Goal: Task Accomplishment & Management: Manage account settings

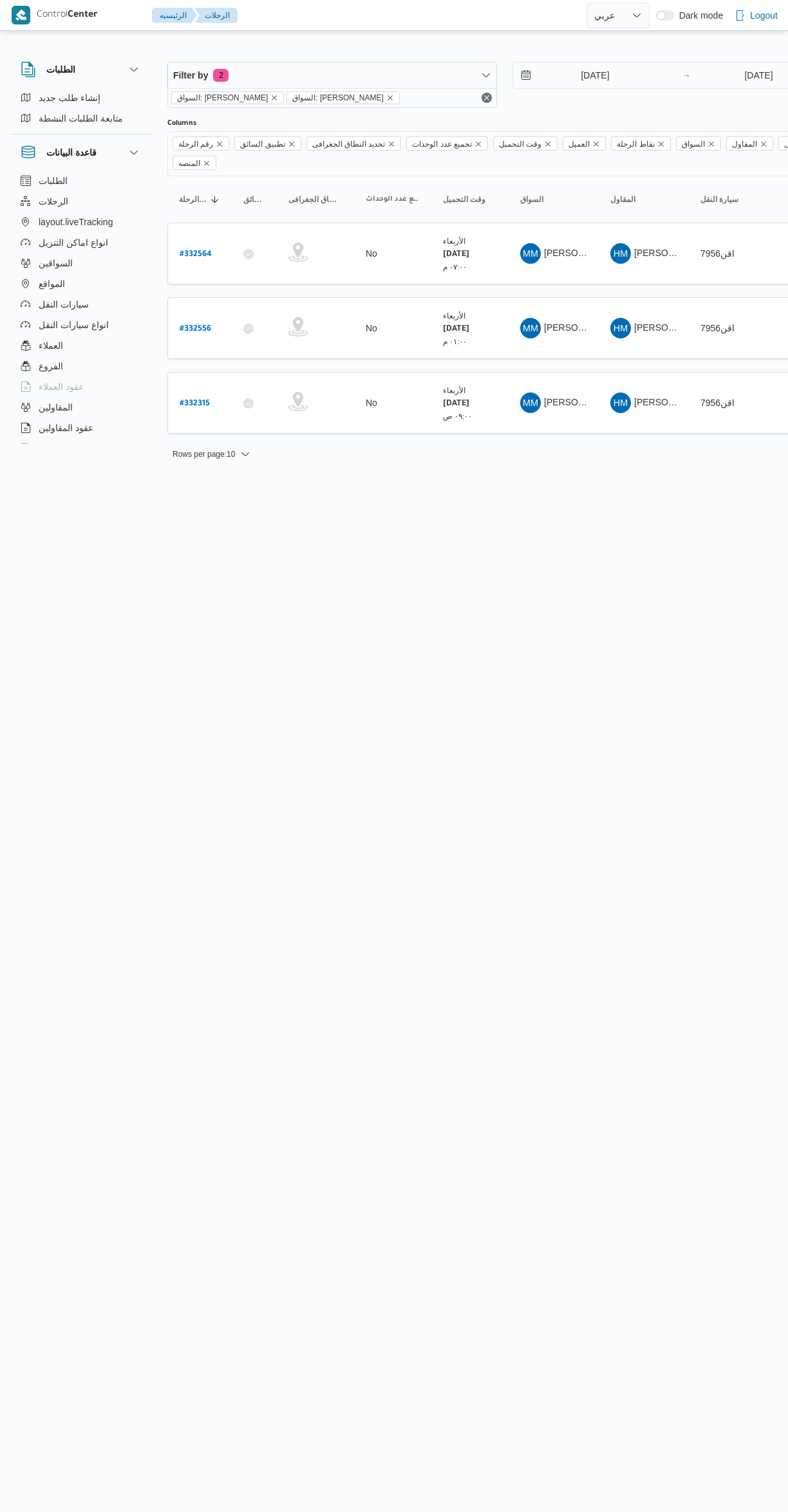
select select "ar"
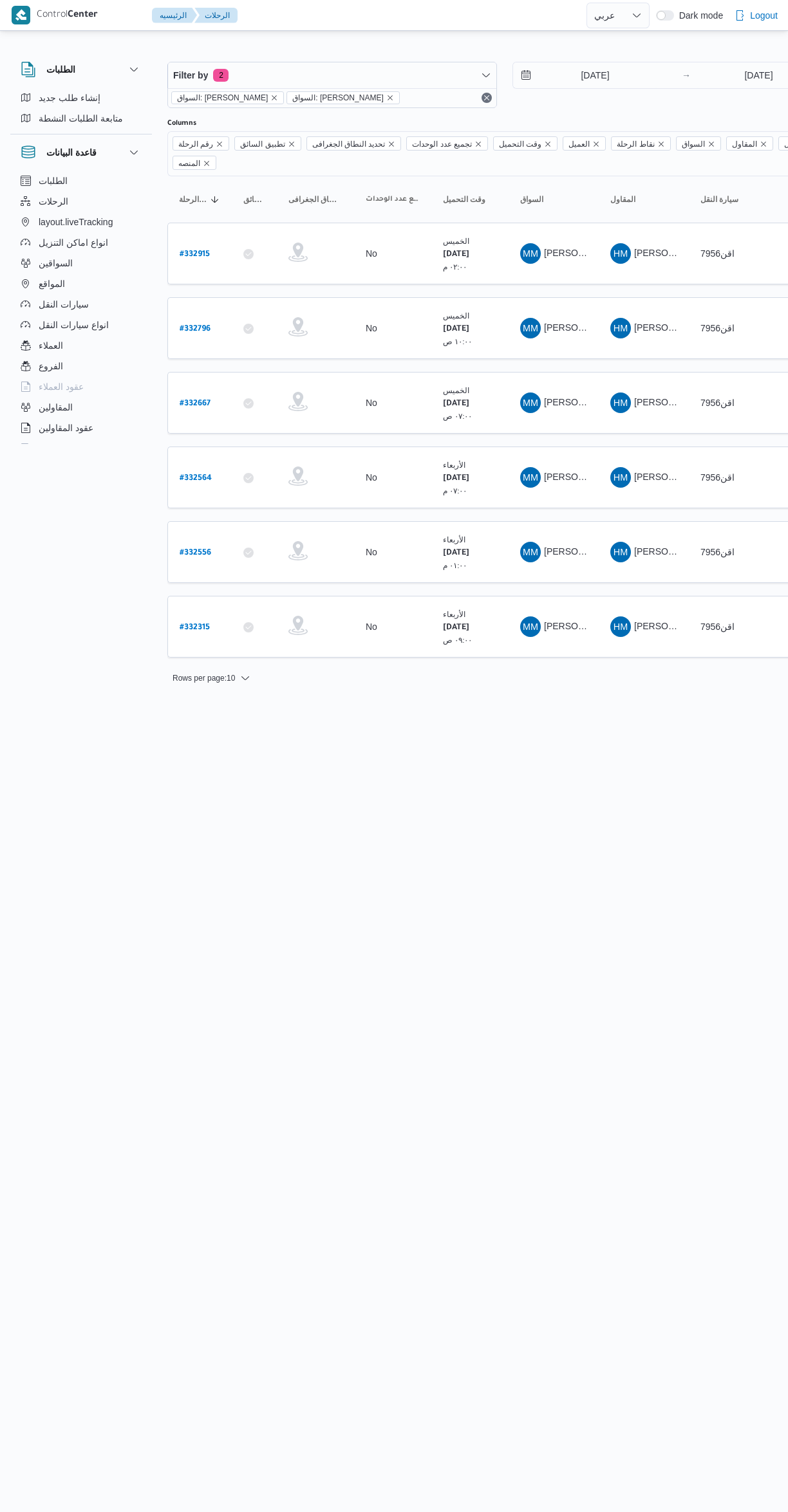
select select "ar"
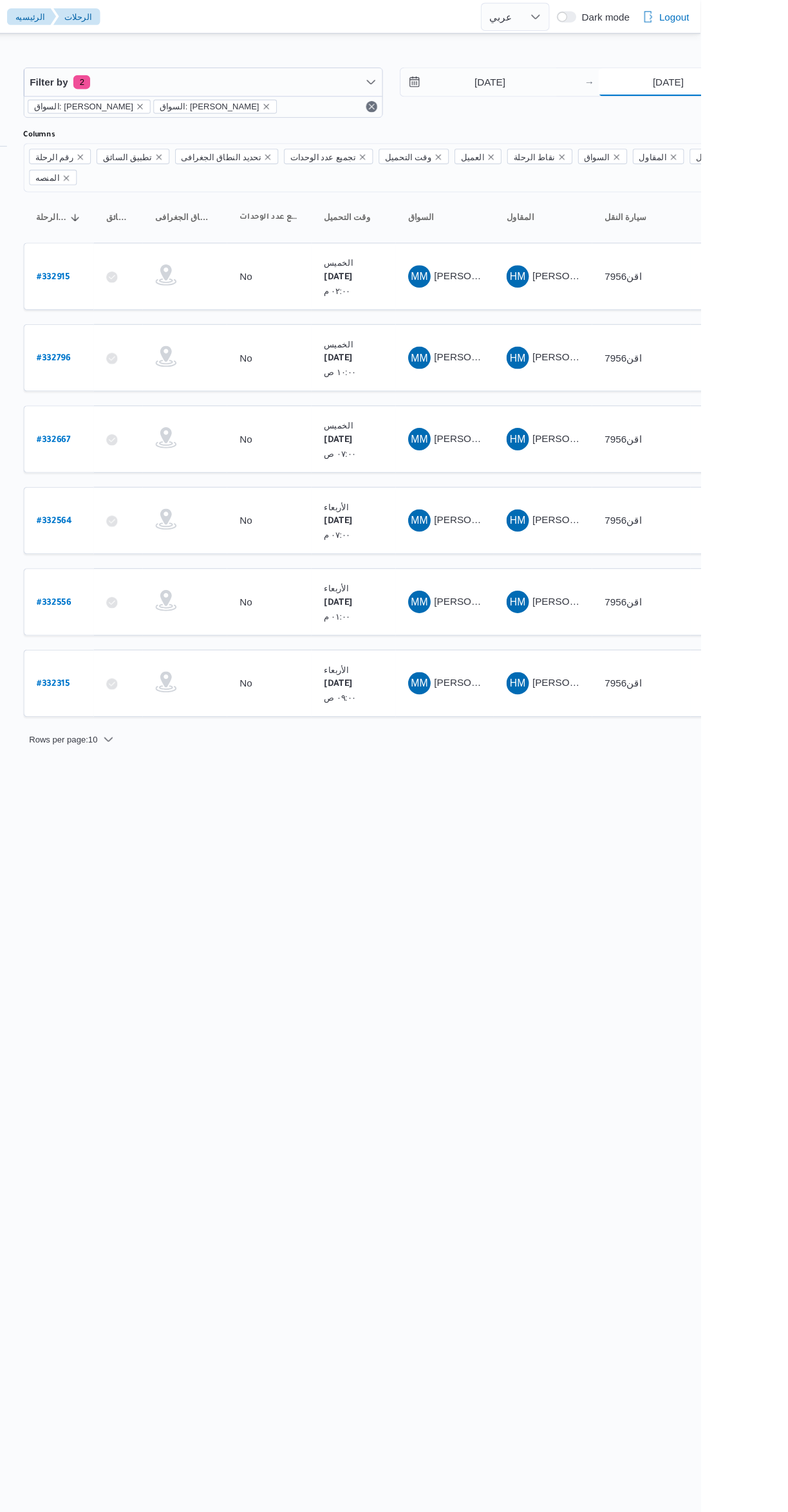
click at [756, 75] on input "21/8/2025" at bounding box center [758, 75] width 128 height 26
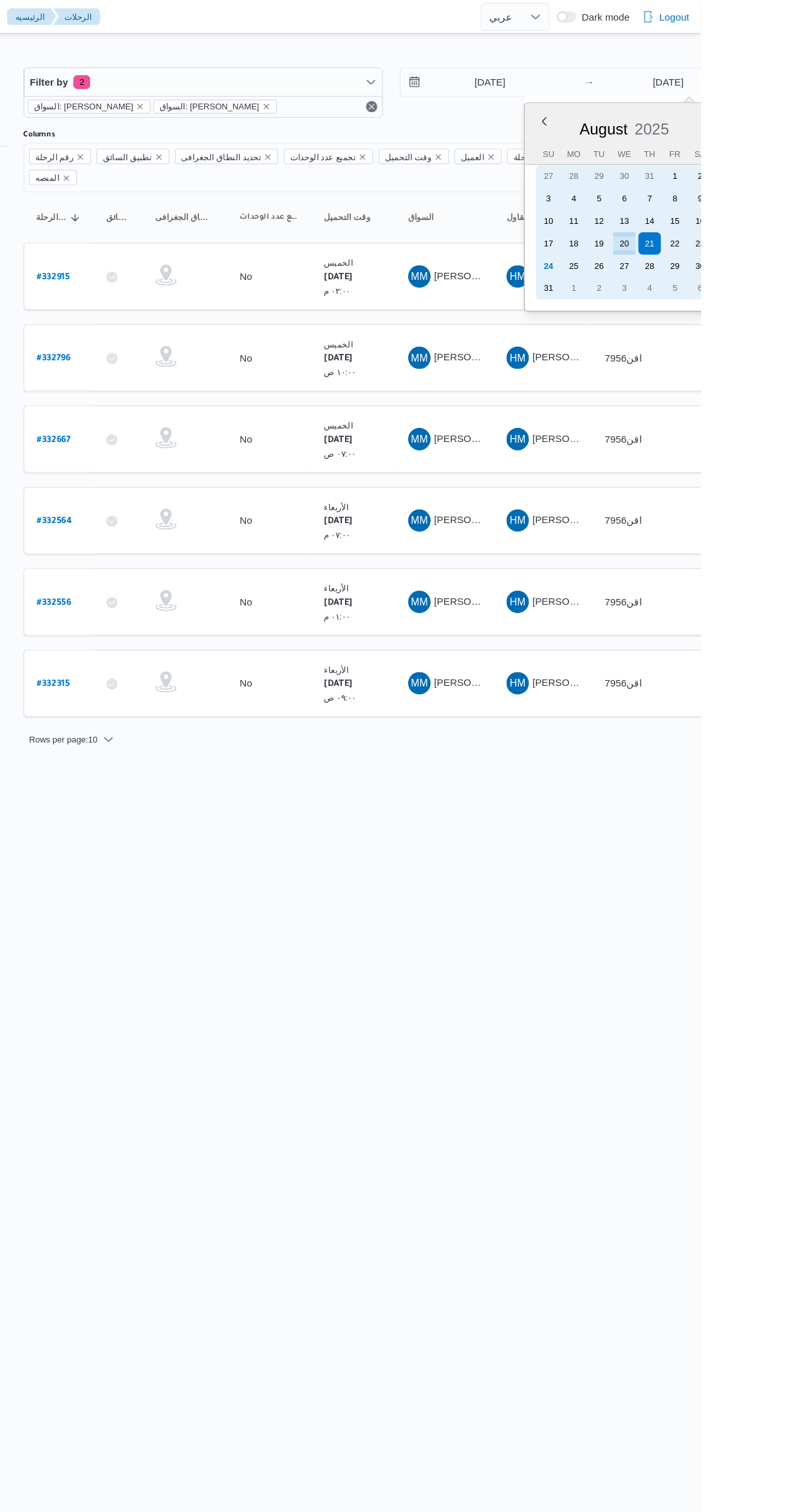
click at [657, 249] on div "24" at bounding box center [649, 244] width 21 height 21
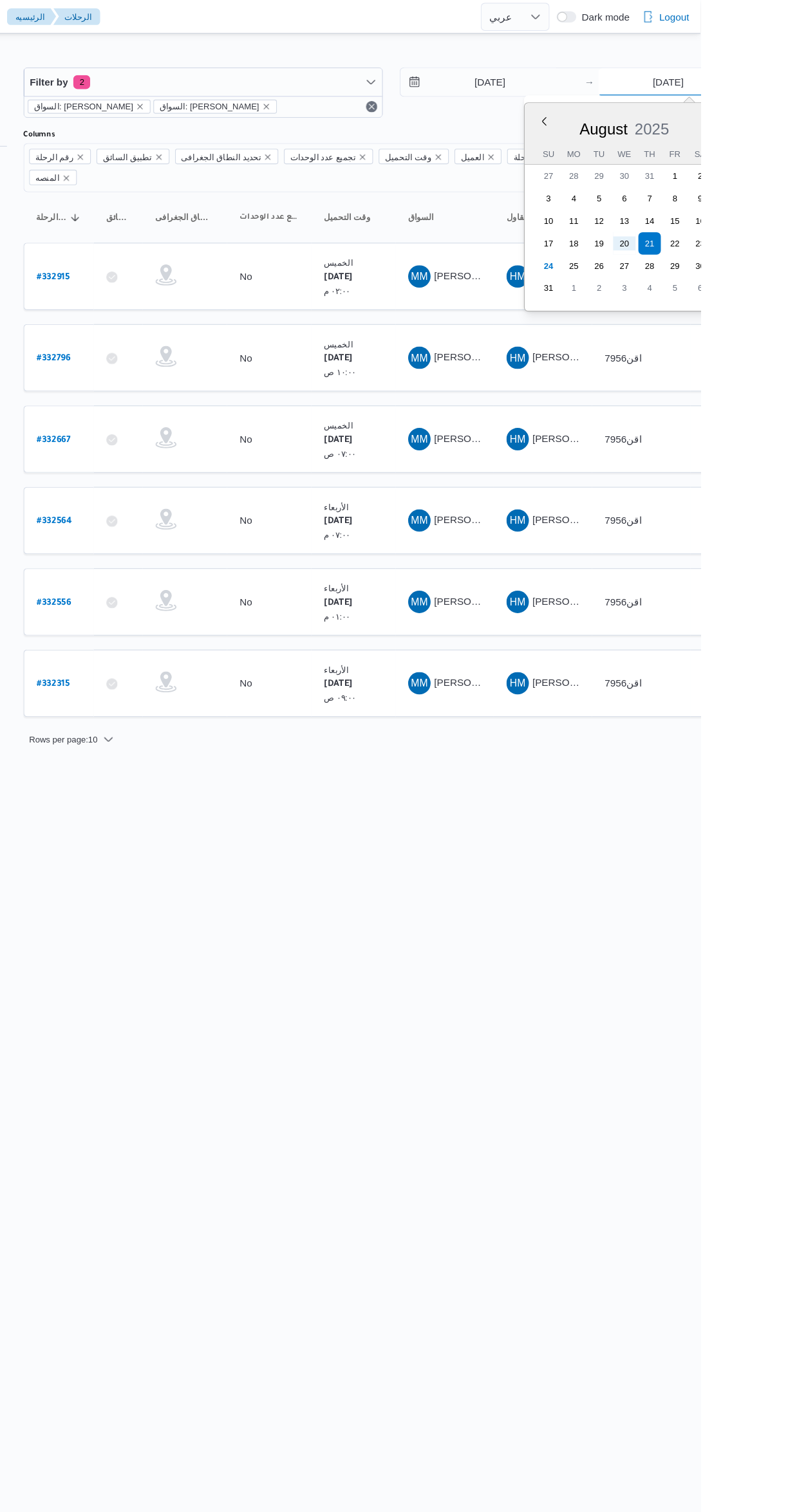
type input "[DATE]"
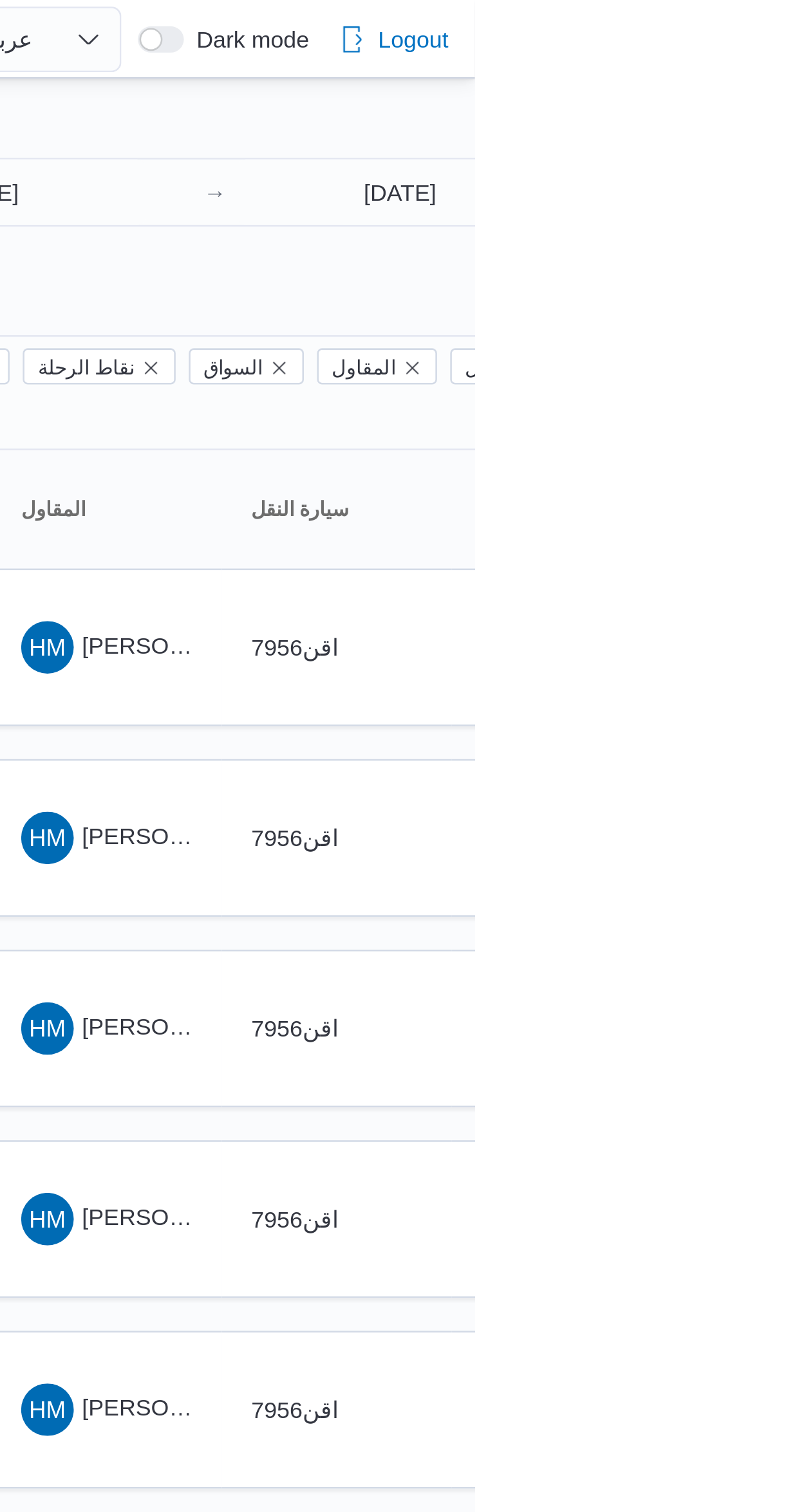
click at [775, 107] on div "20/8/2025 → 24/8/2025" at bounding box center [677, 85] width 330 height 47
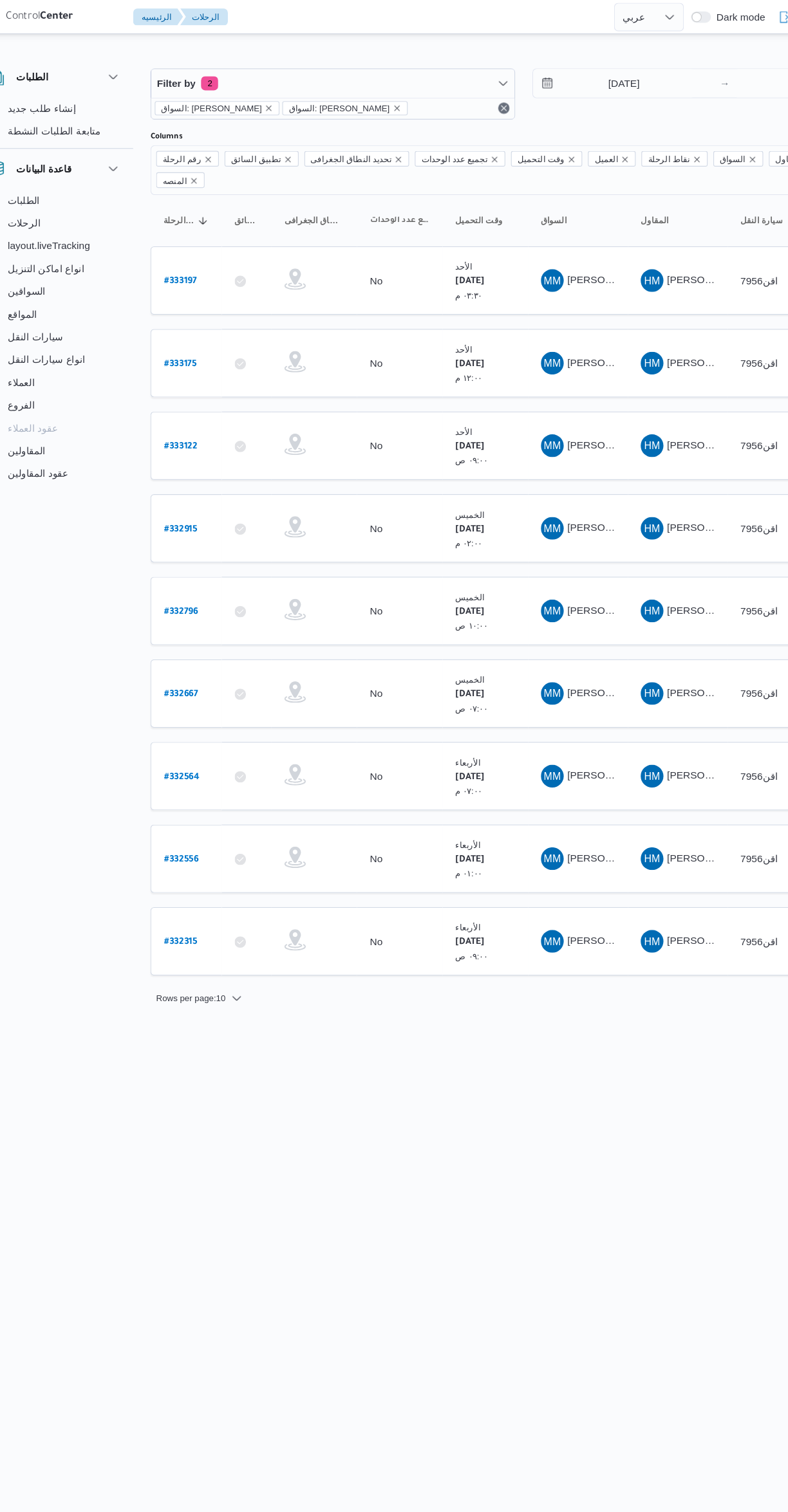
click at [196, 250] on b "# 333197" at bounding box center [194, 255] width 29 height 9
select select "ar"
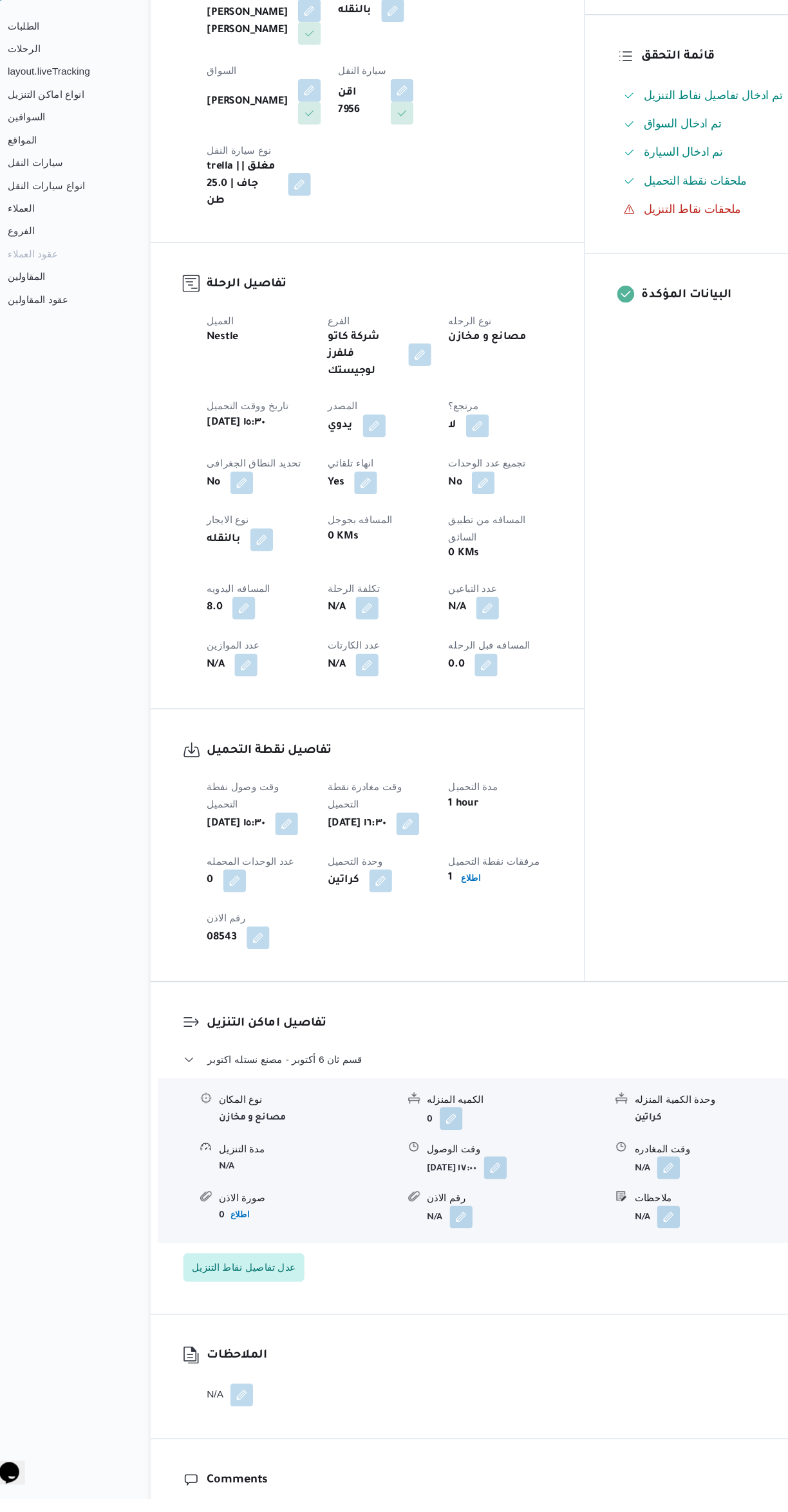
scroll to position [159, 0]
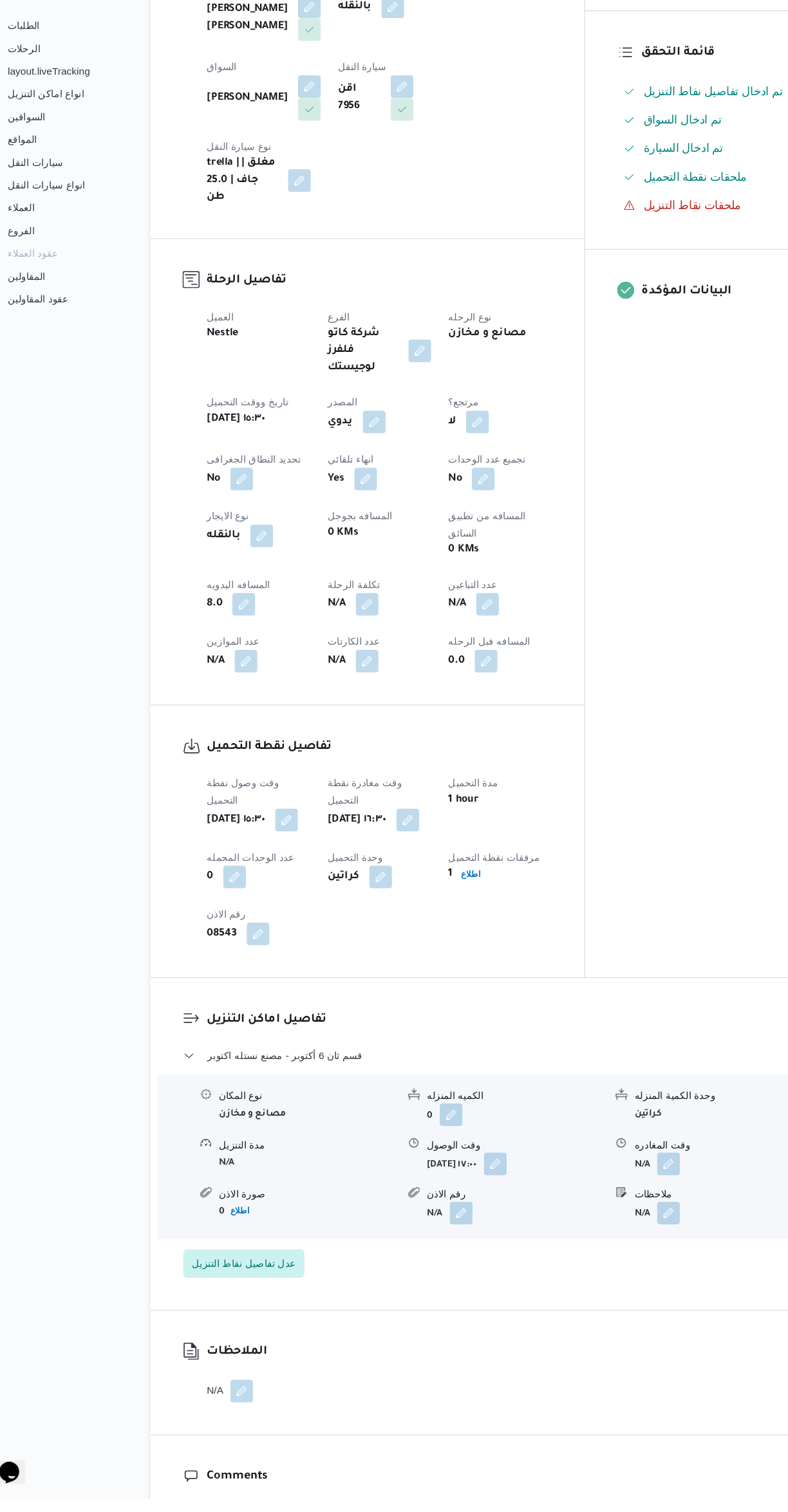
click at [641, 1200] on button "button" at bounding box center [635, 1210] width 21 height 21
click at [583, 1183] on input "وقت المغادره" at bounding box center [601, 1184] width 146 height 26
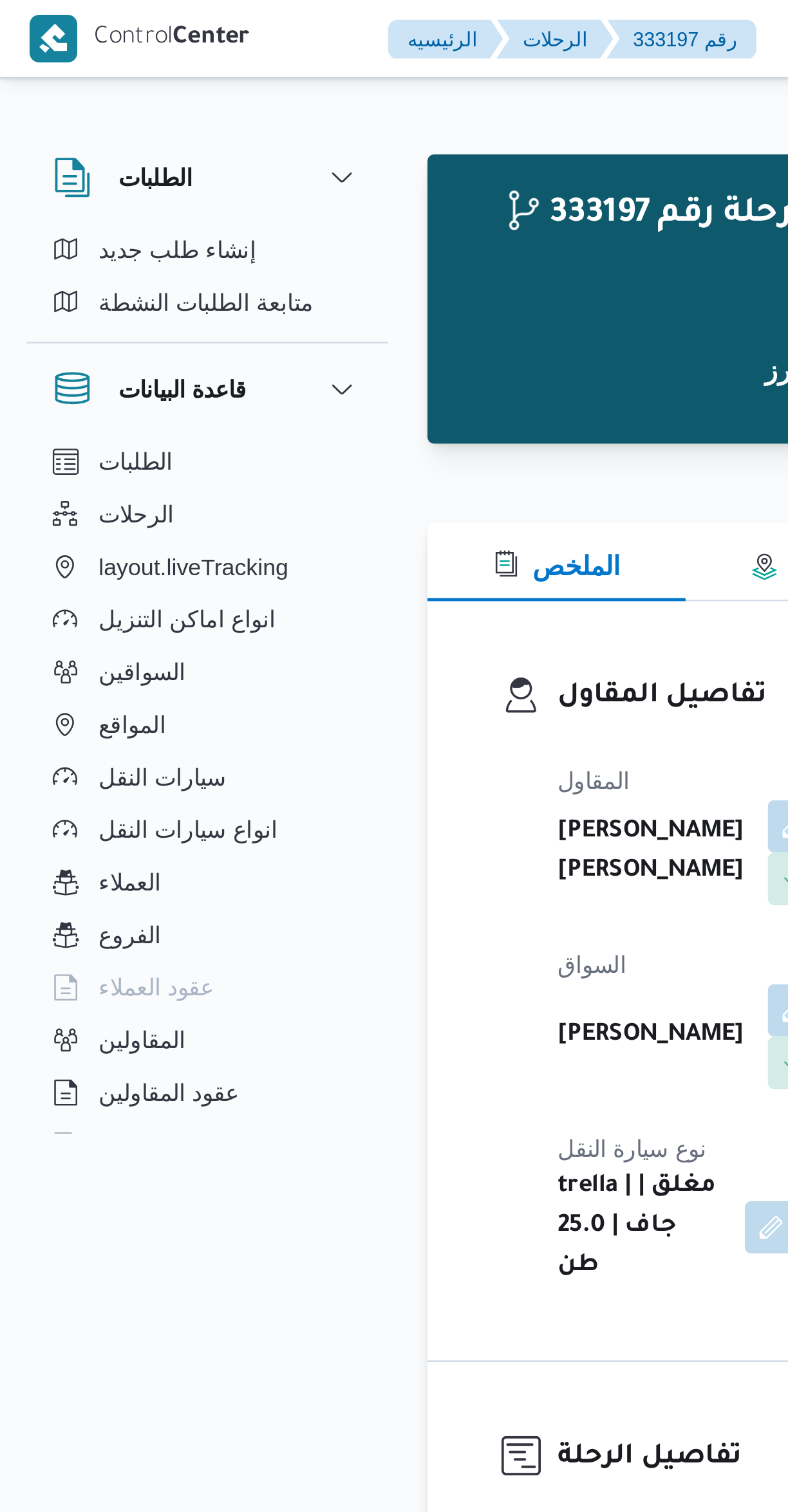
scroll to position [0, 0]
click at [216, 216] on span "الملخص" at bounding box center [217, 221] width 49 height 11
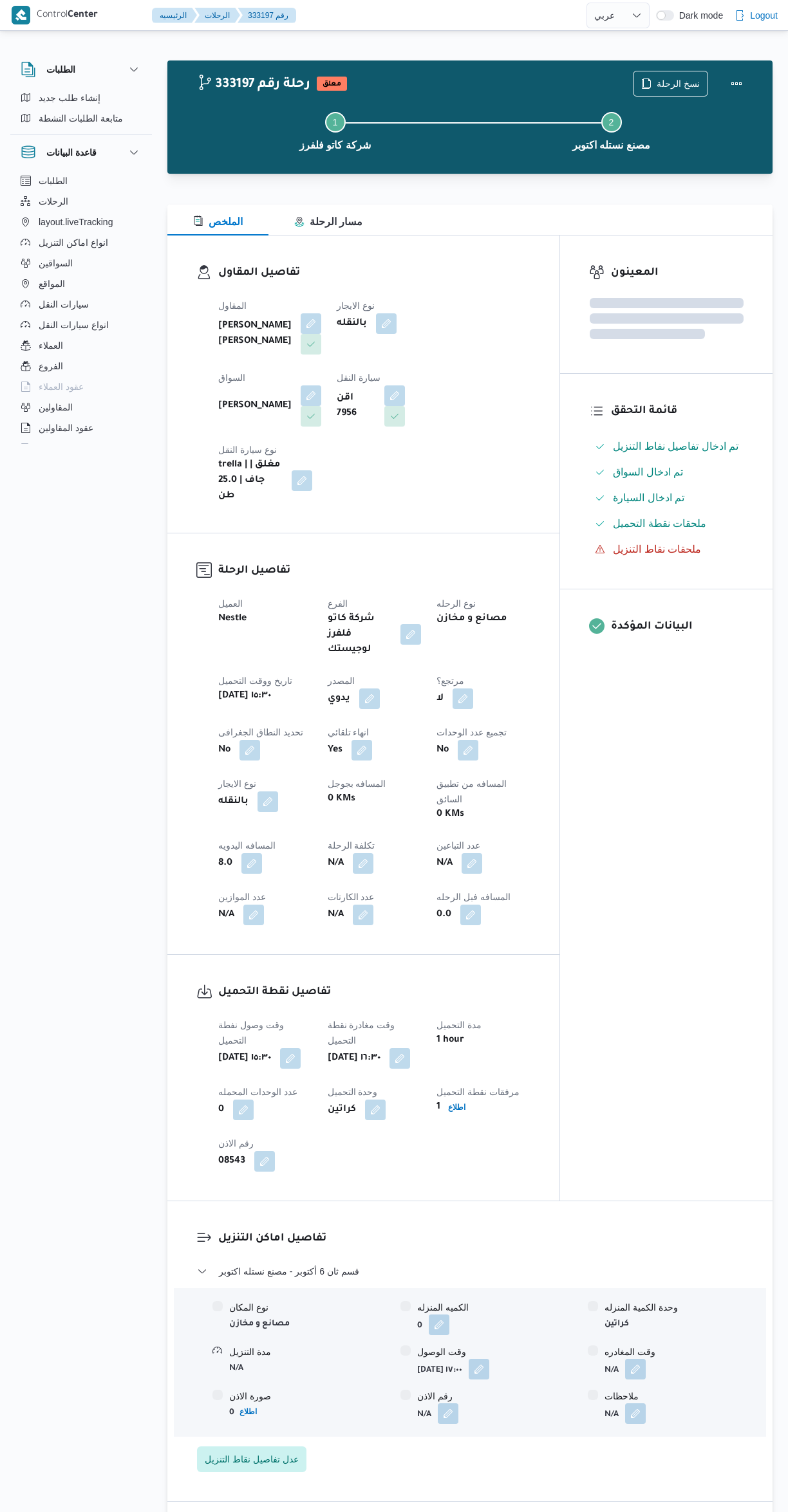
select select "ar"
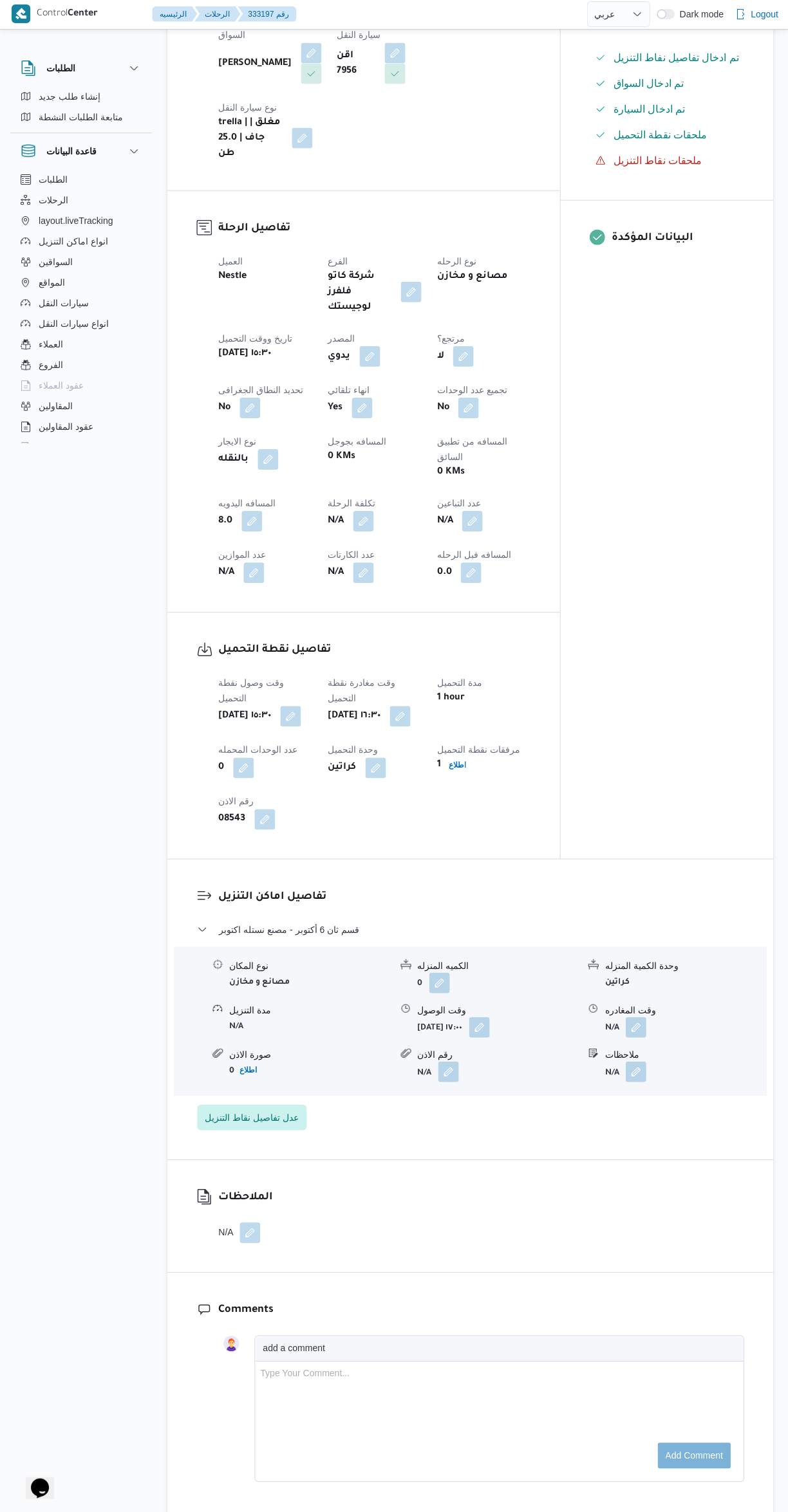
scroll to position [354, 0]
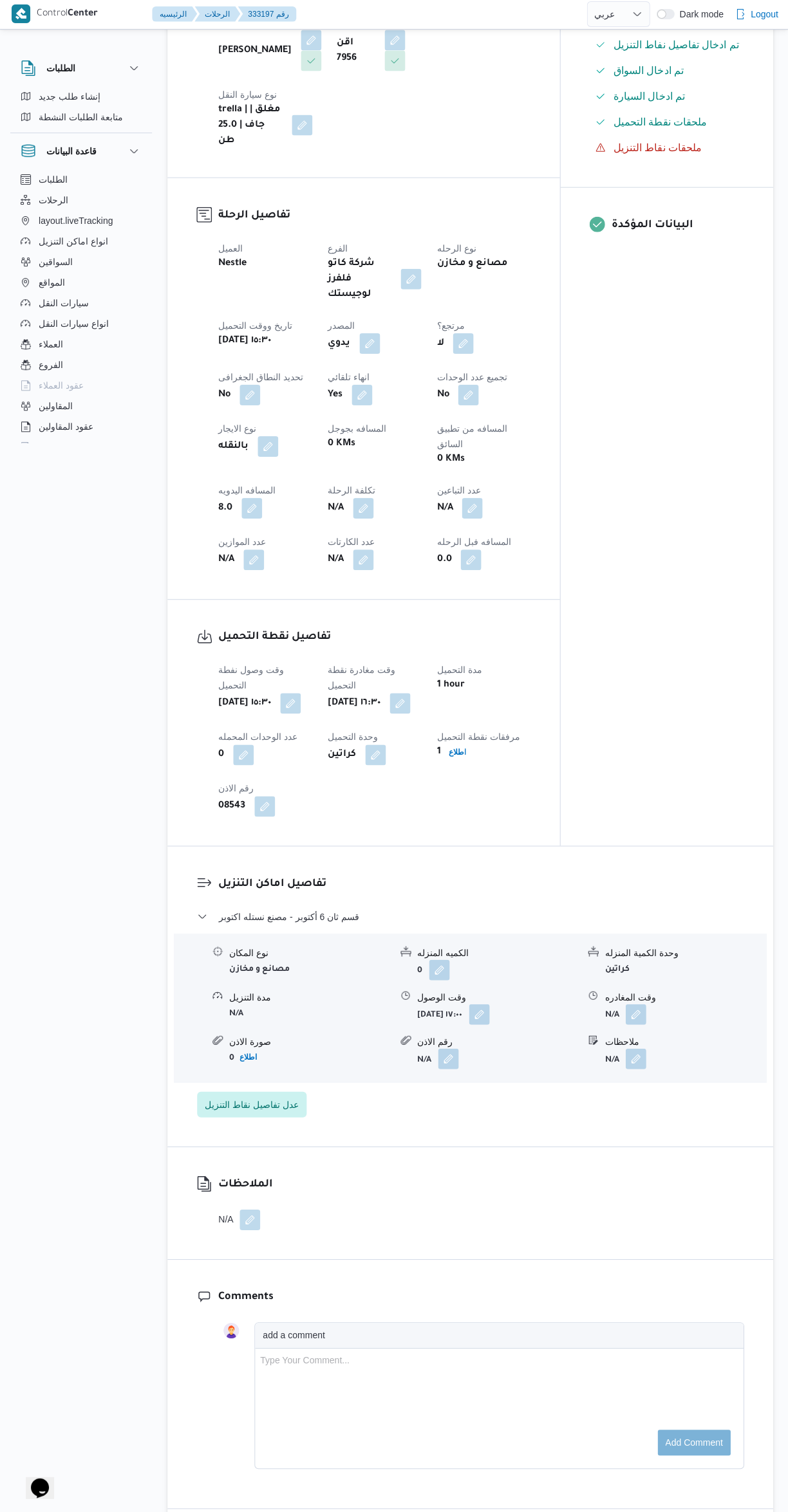
click at [636, 1005] on button "button" at bounding box center [635, 1016] width 21 height 21
click at [567, 986] on input "وقت المغادره" at bounding box center [601, 990] width 146 height 26
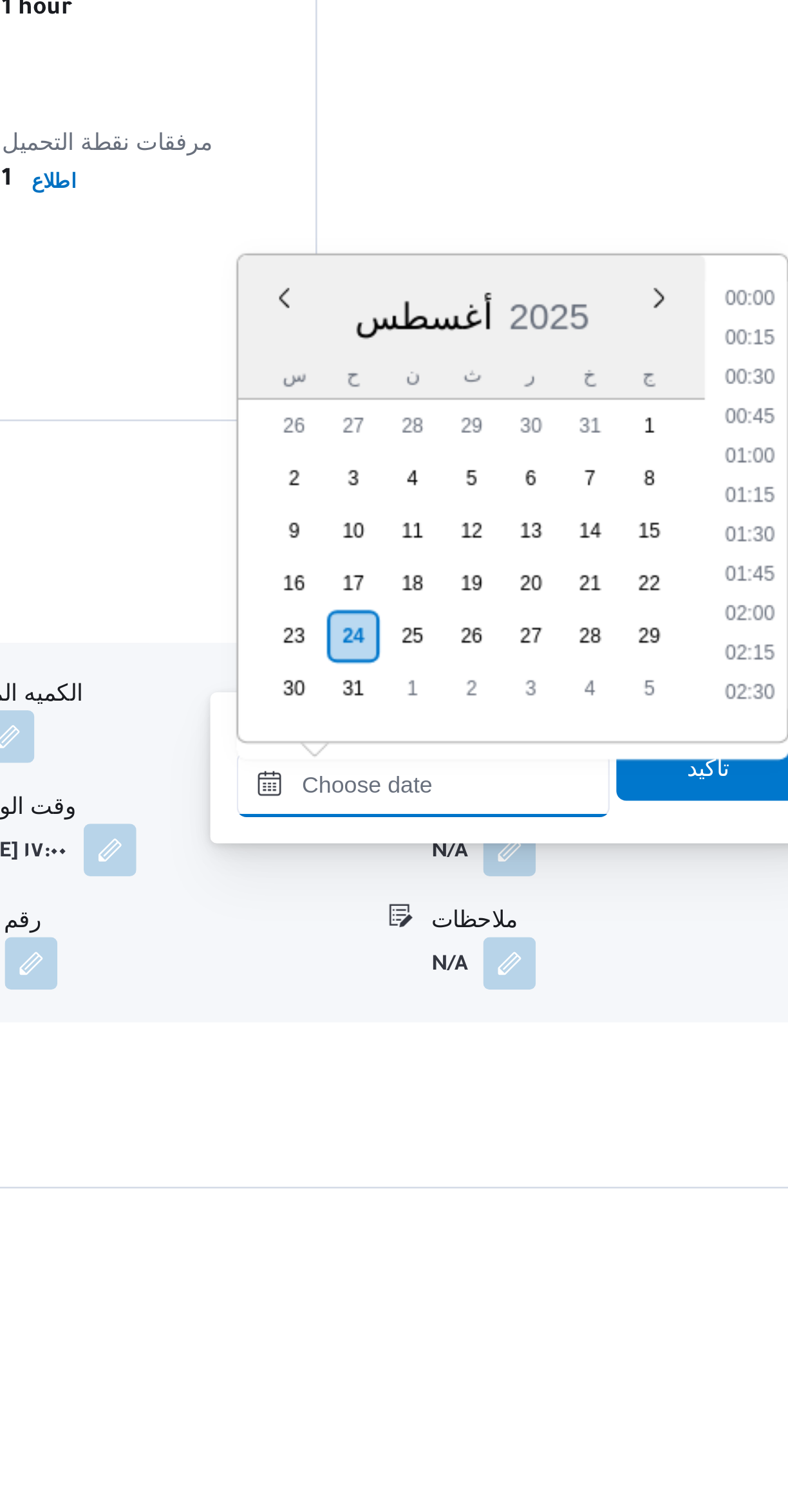
scroll to position [1054, 0]
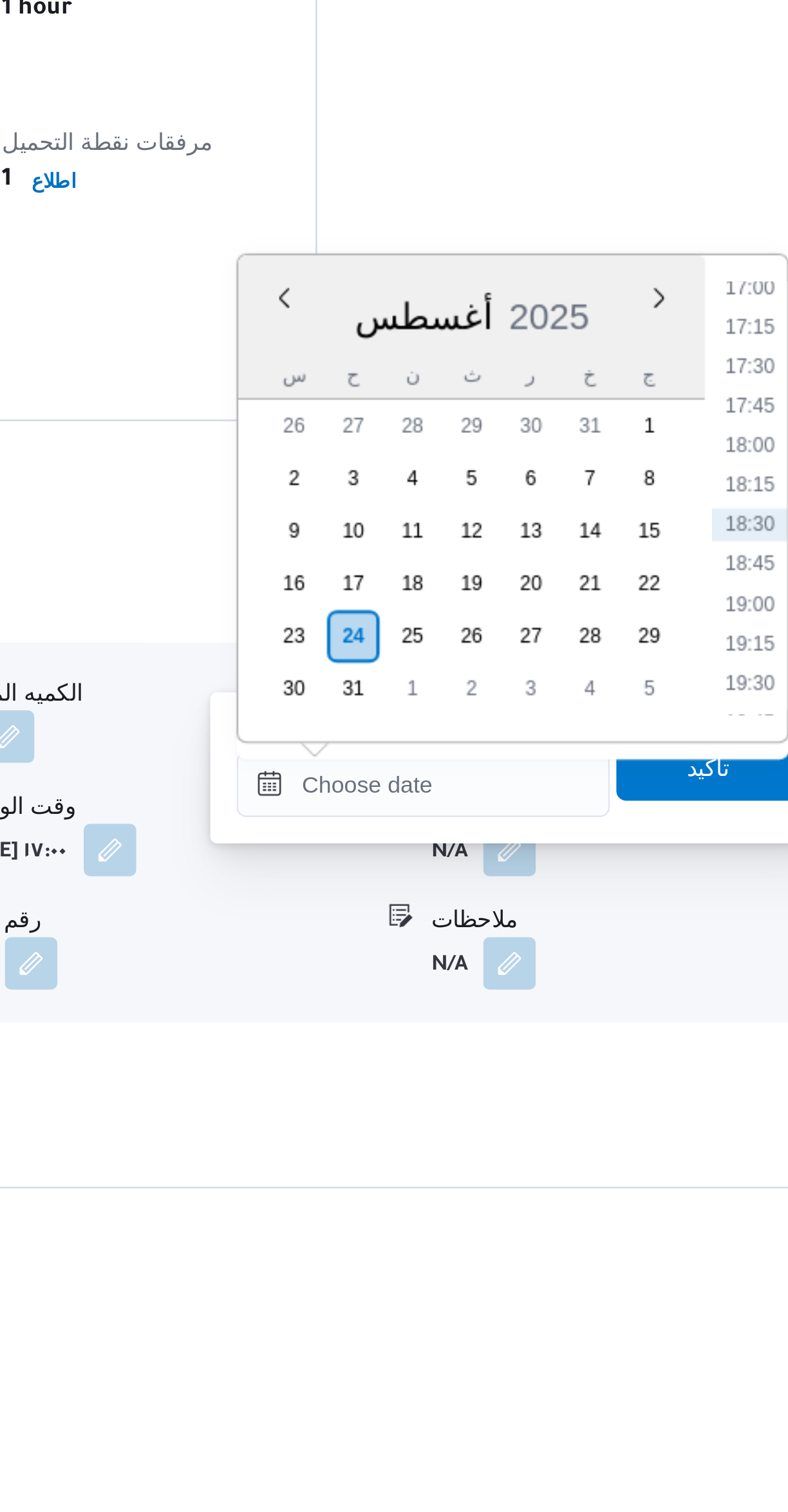
click at [721, 1211] on li "18:00" at bounding box center [729, 1210] width 29 height 13
type input "٢٤/٠٨/٢٠٢٥ ١٨:٠٠"
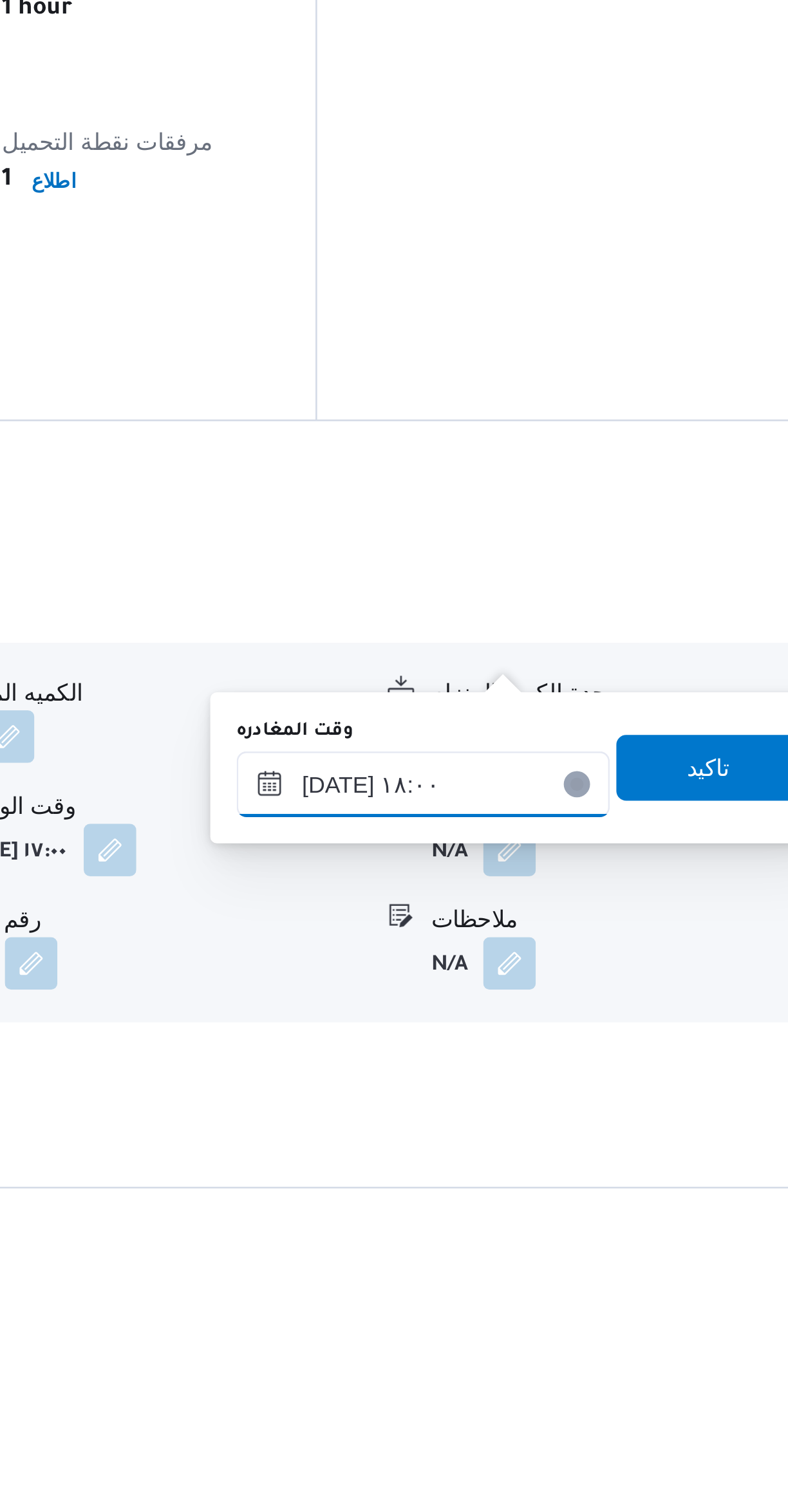
scroll to position [2, 0]
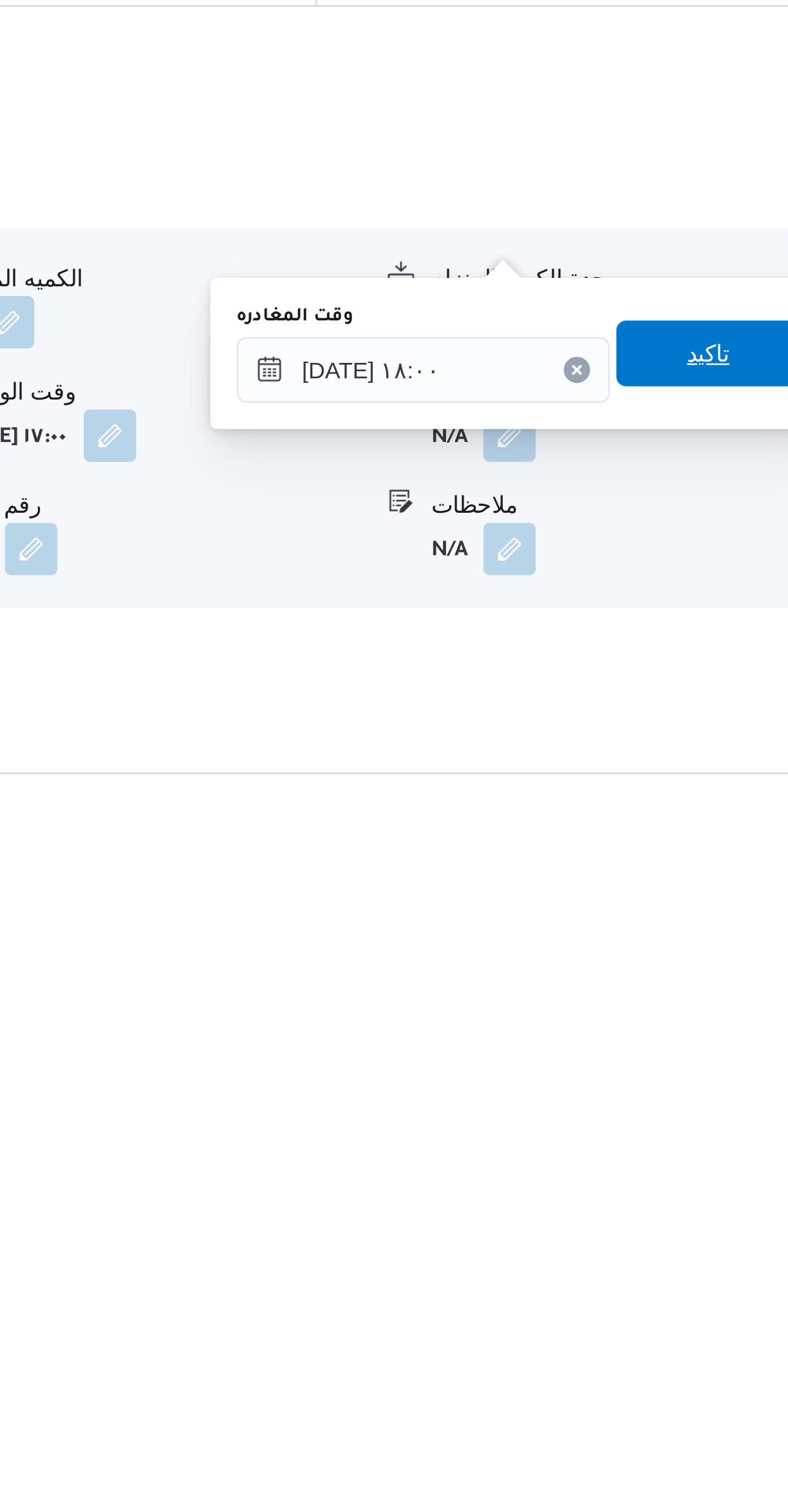
click at [710, 1337] on span "تاكيد" at bounding box center [713, 1336] width 72 height 26
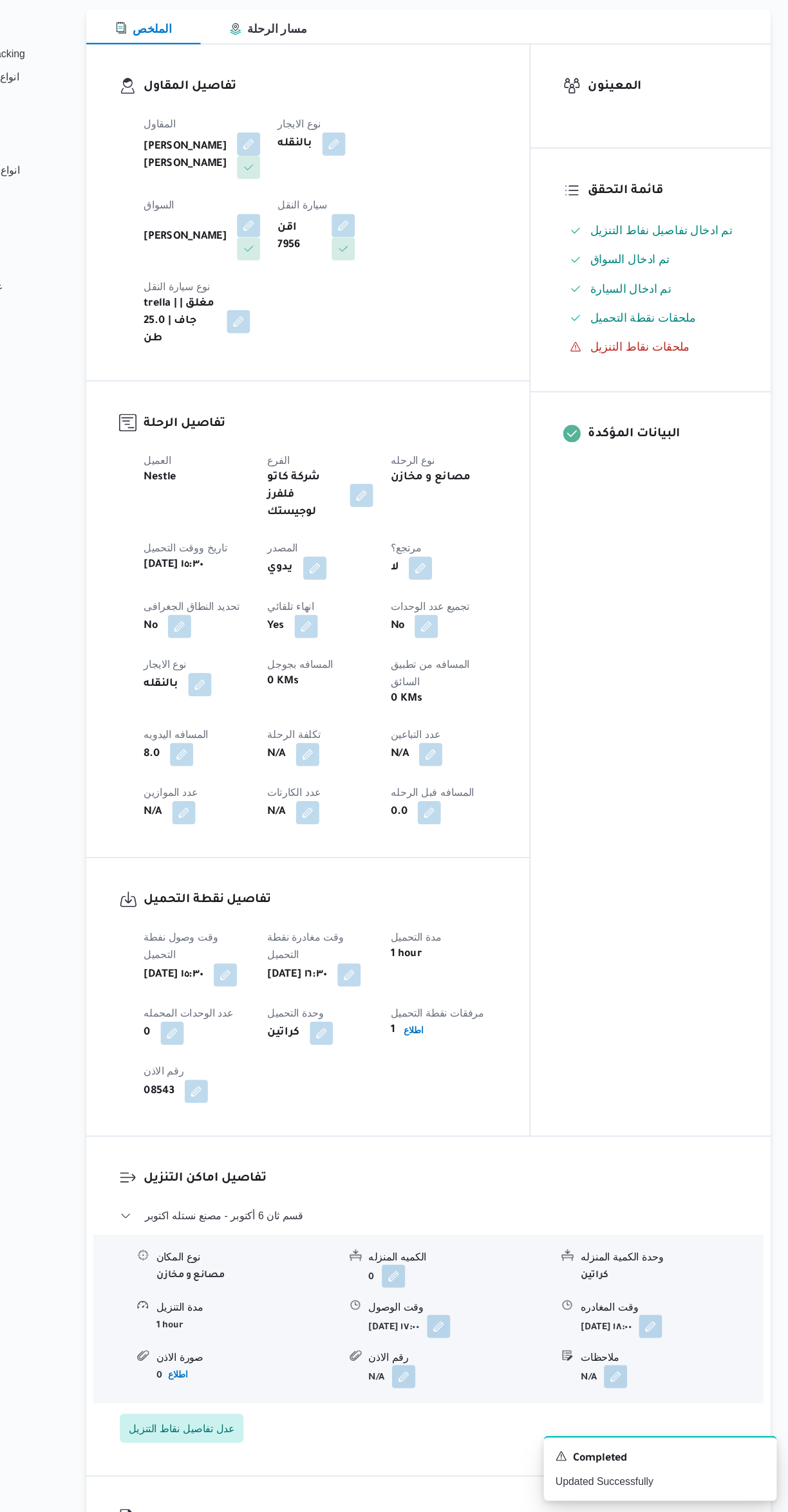
scroll to position [0, 0]
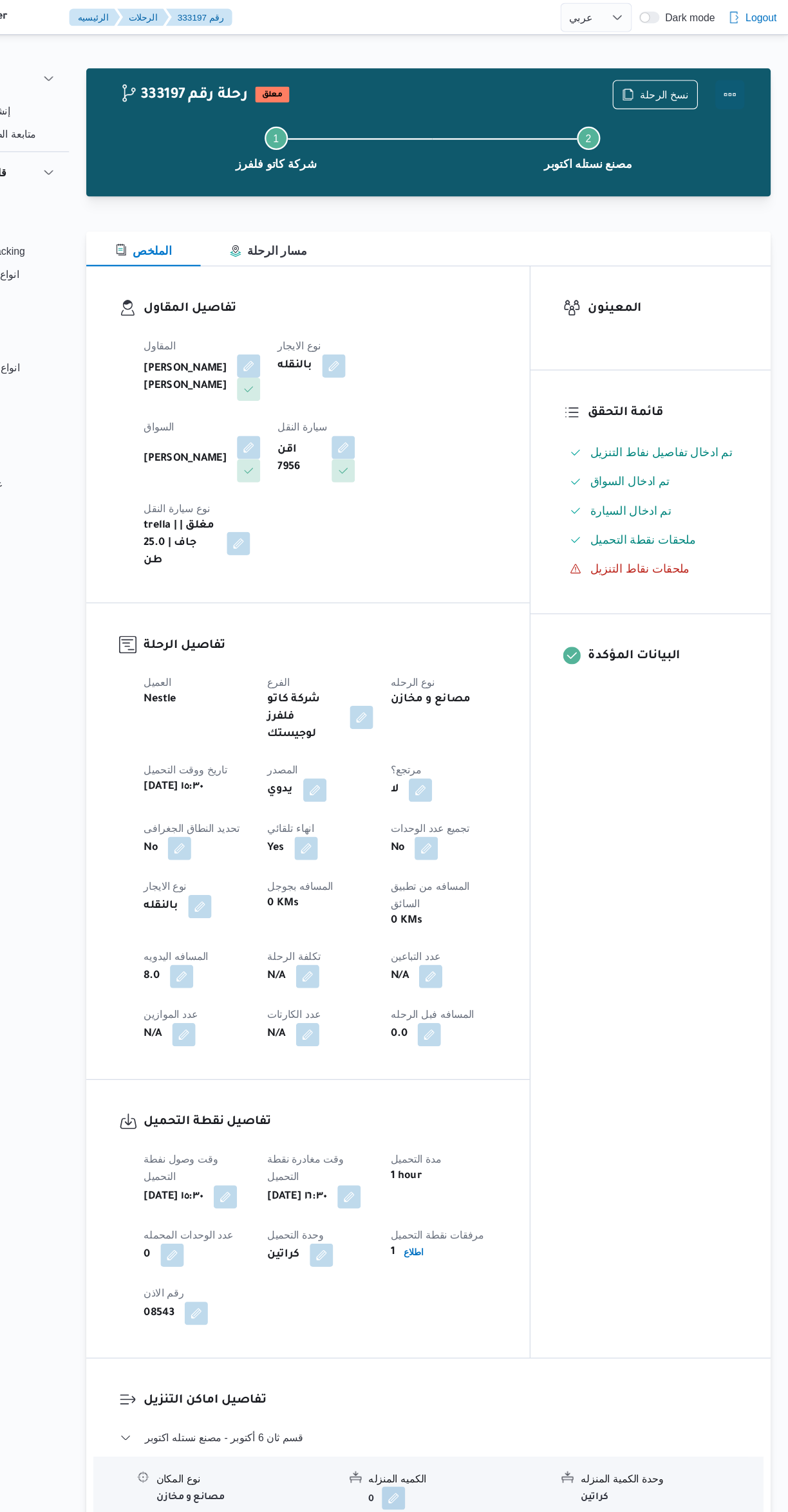
click at [743, 86] on button "Actions" at bounding box center [736, 83] width 26 height 26
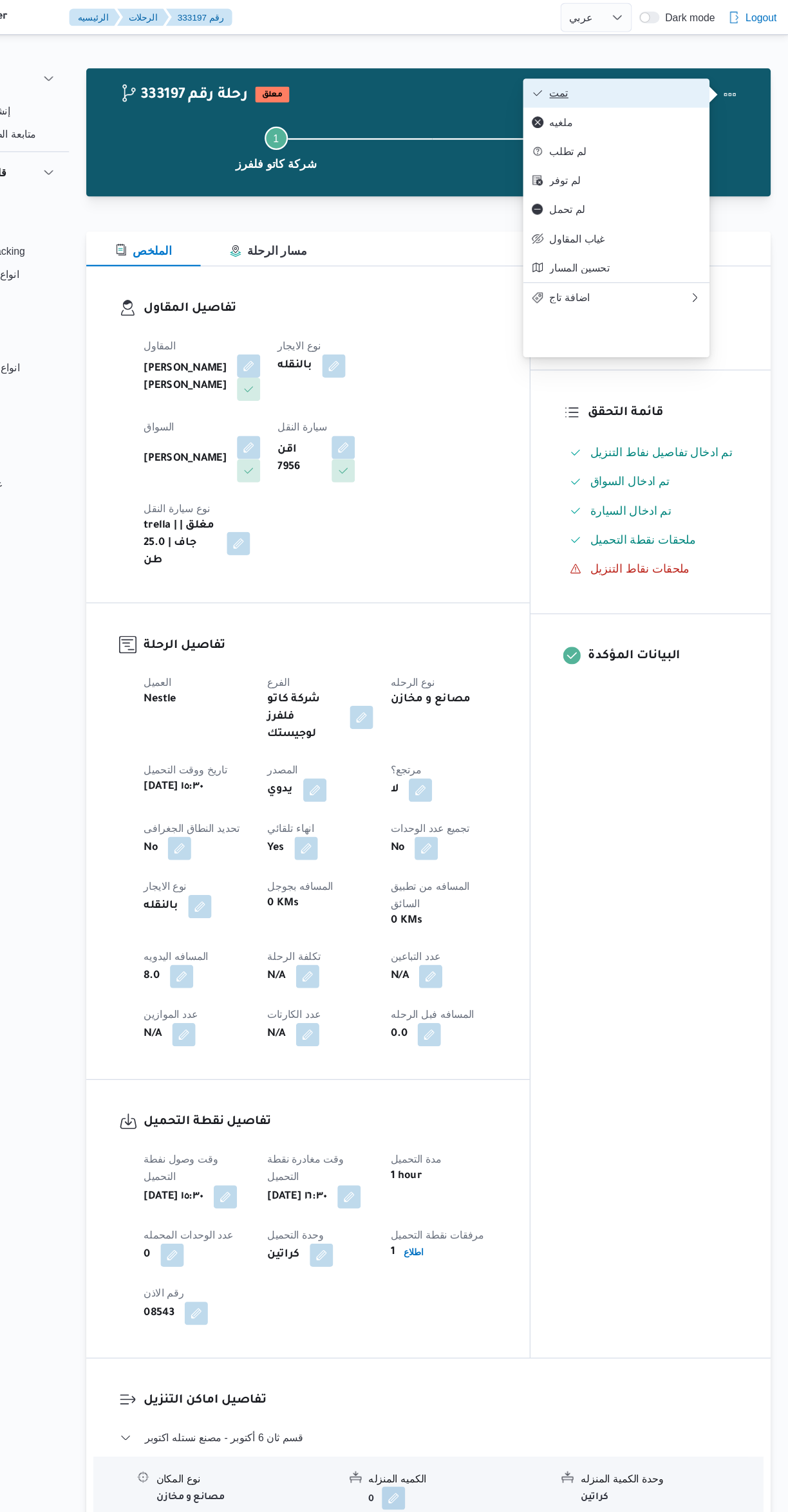
click at [677, 81] on span "تمت" at bounding box center [644, 83] width 134 height 10
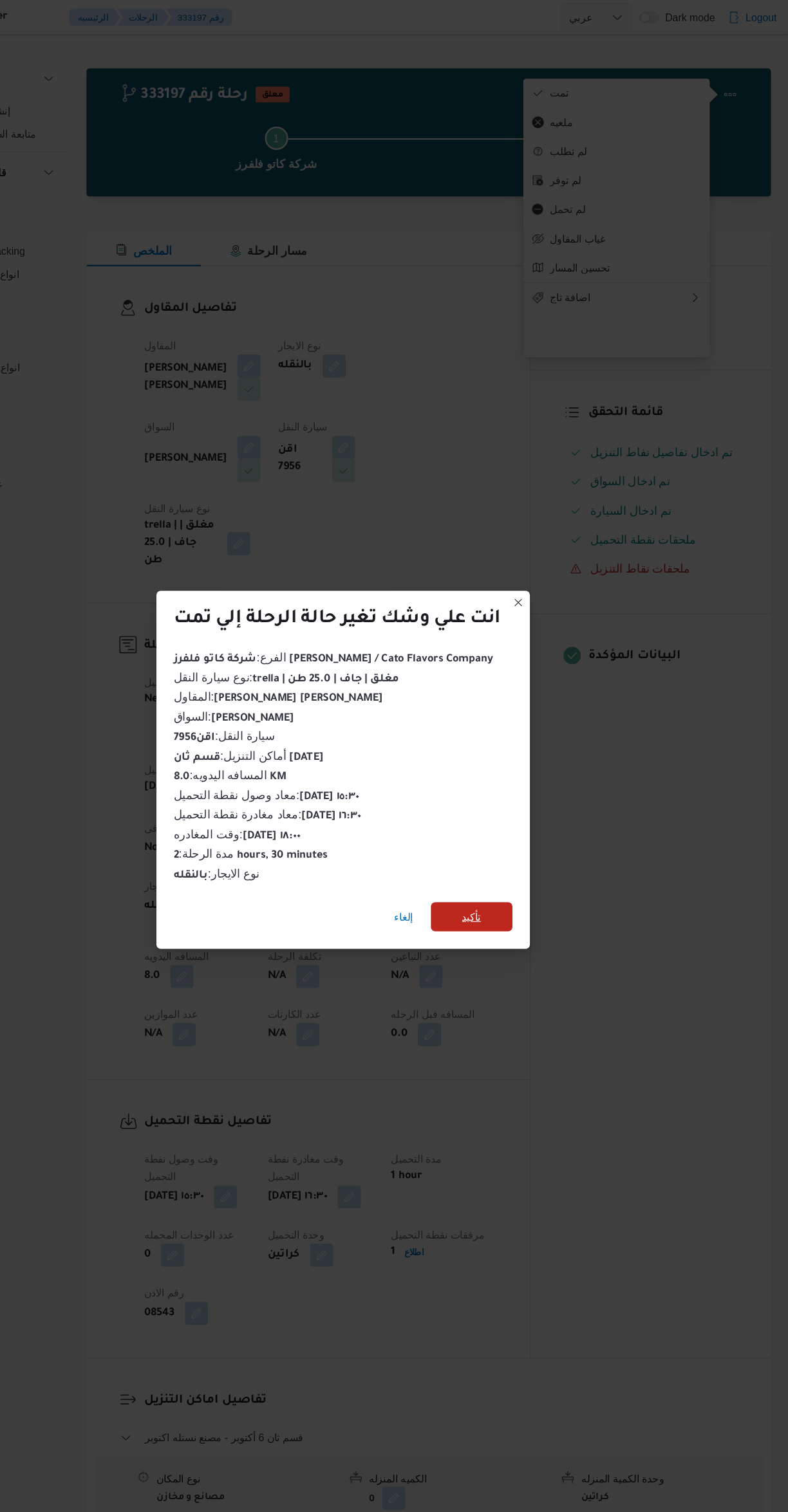
click at [536, 804] on span "تأكيد" at bounding box center [508, 810] width 72 height 26
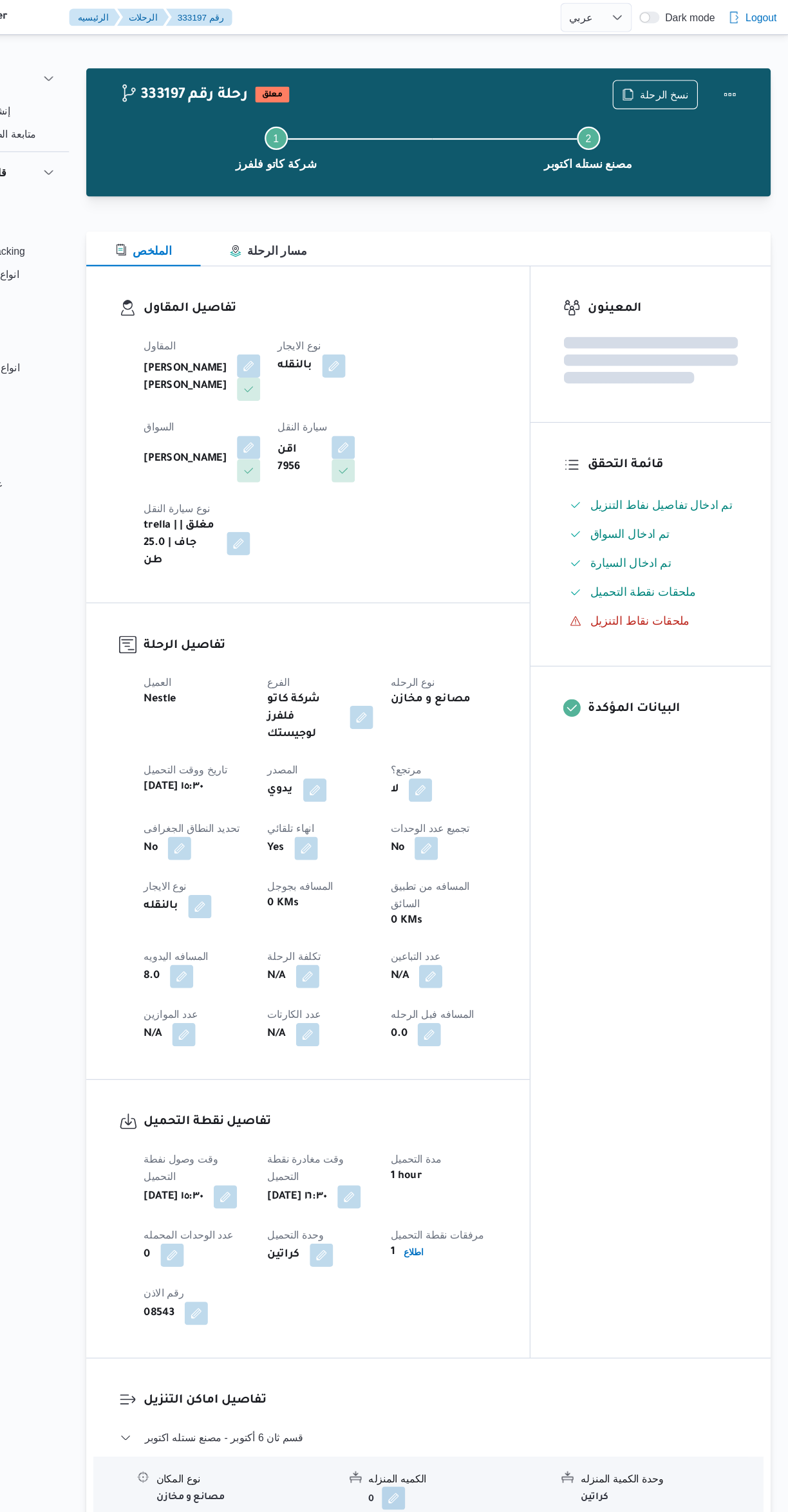
click at [665, 840] on div "المعينون قائمة التحقق تم ادخال تفاصيل نفاط التنزيل تم ادخال السواق تم ادخال الس…" at bounding box center [666, 718] width 213 height 965
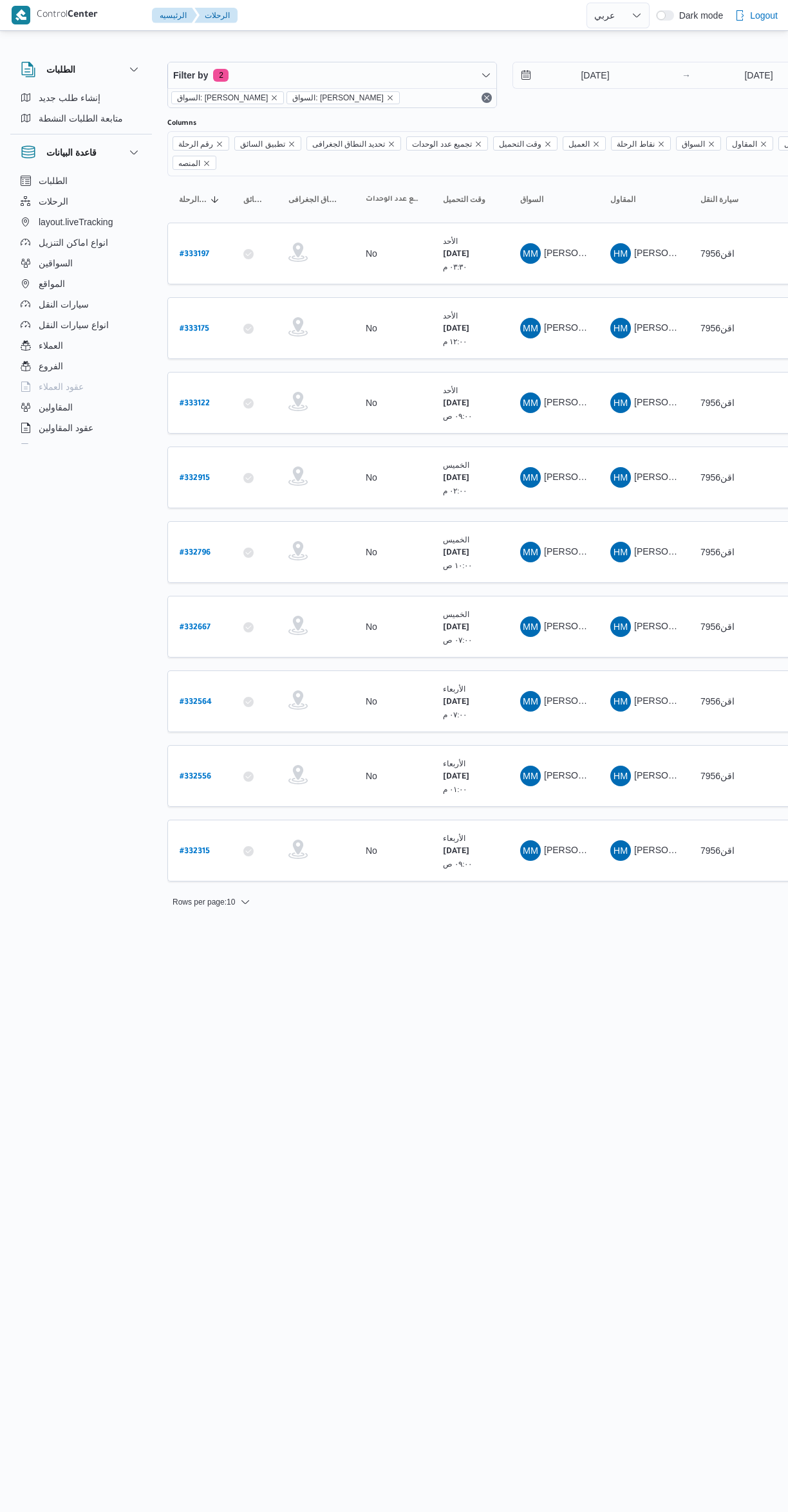
select select "ar"
